Goal: Task Accomplishment & Management: Complete application form

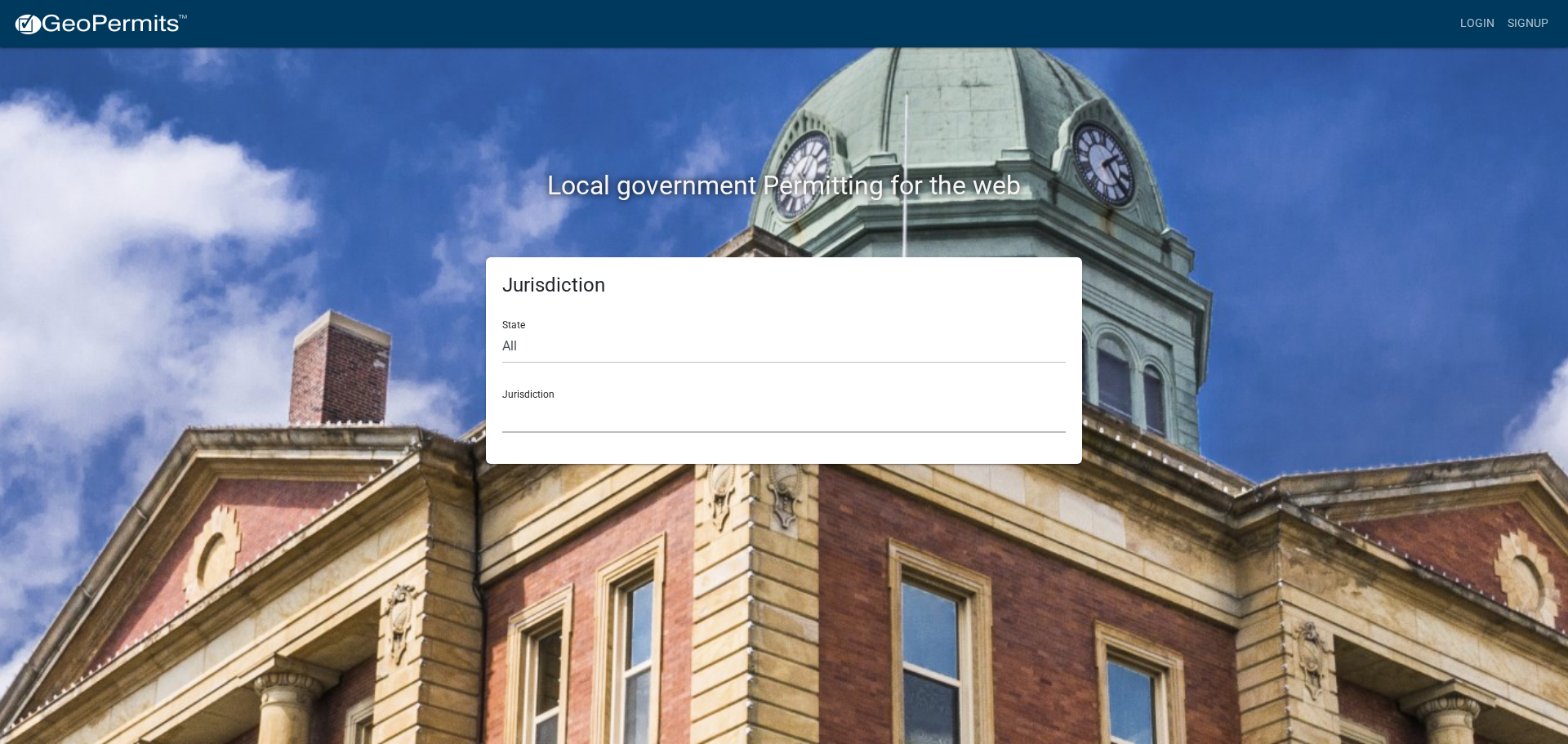
click at [550, 411] on select "[GEOGRAPHIC_DATA], [US_STATE] [GEOGRAPHIC_DATA], [US_STATE][PERSON_NAME][GEOGRA…" at bounding box center [784, 416] width 563 height 33
